Goal: Task Accomplishment & Management: Manage account settings

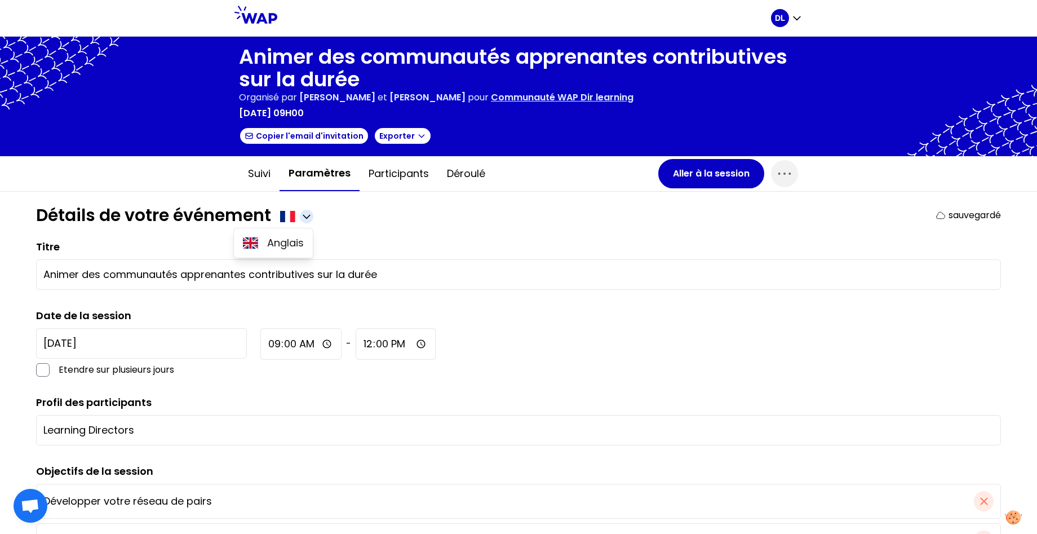
scroll to position [20, 0]
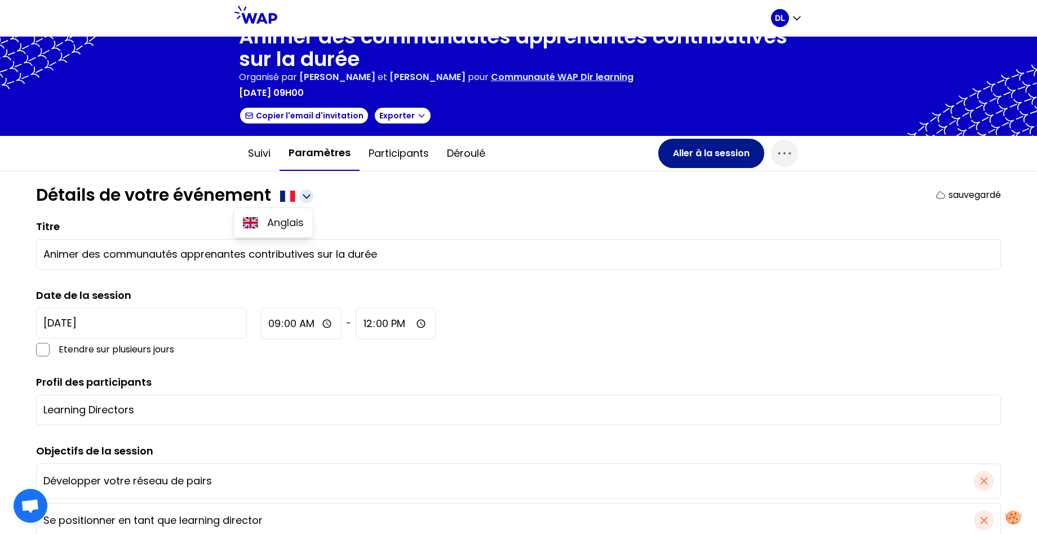
click at [691, 160] on button "Aller à la session" at bounding box center [711, 153] width 106 height 29
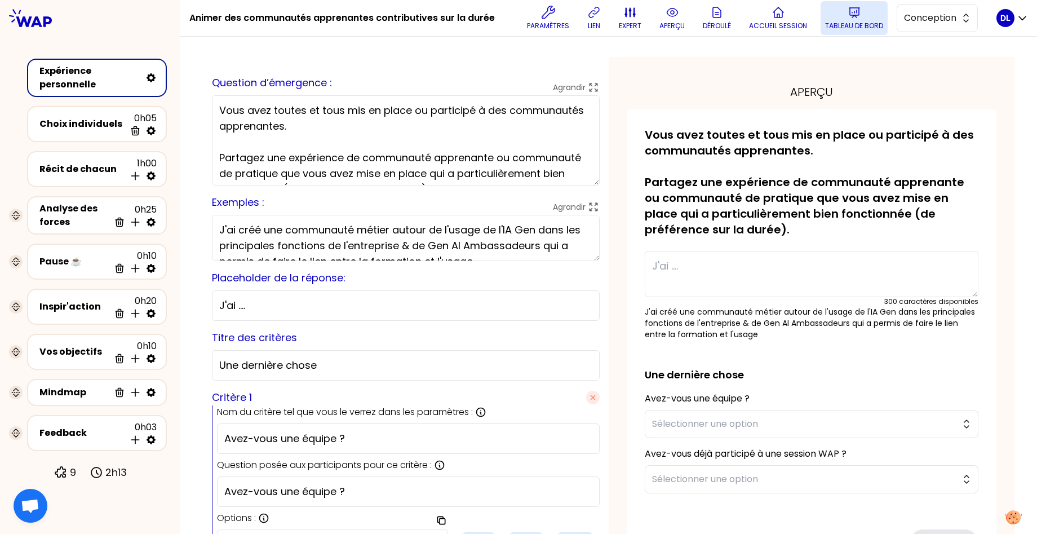
click at [837, 26] on p "Tableau de bord" at bounding box center [854, 25] width 58 height 9
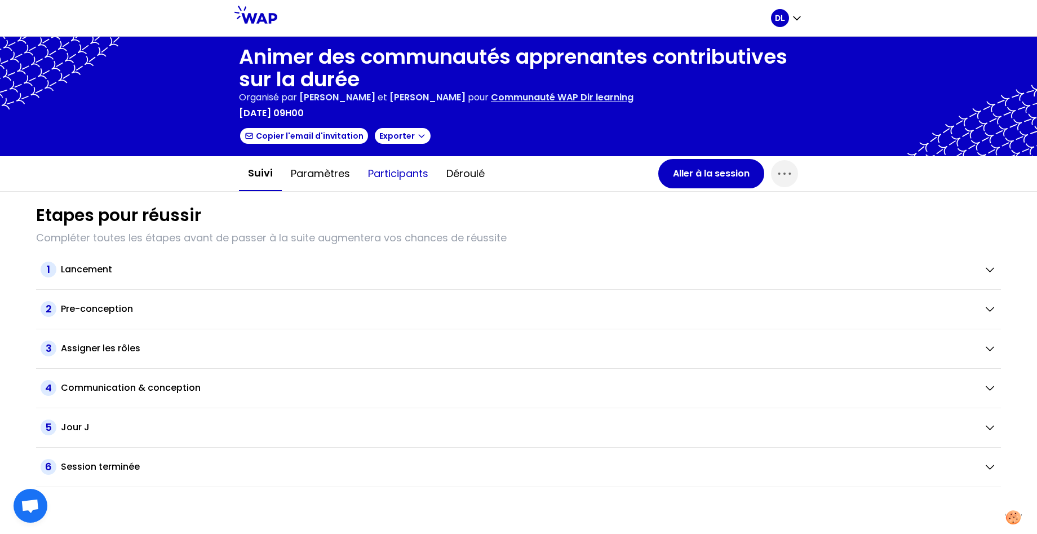
click at [389, 170] on button "Participants" at bounding box center [398, 174] width 78 height 34
